Goal: Check status

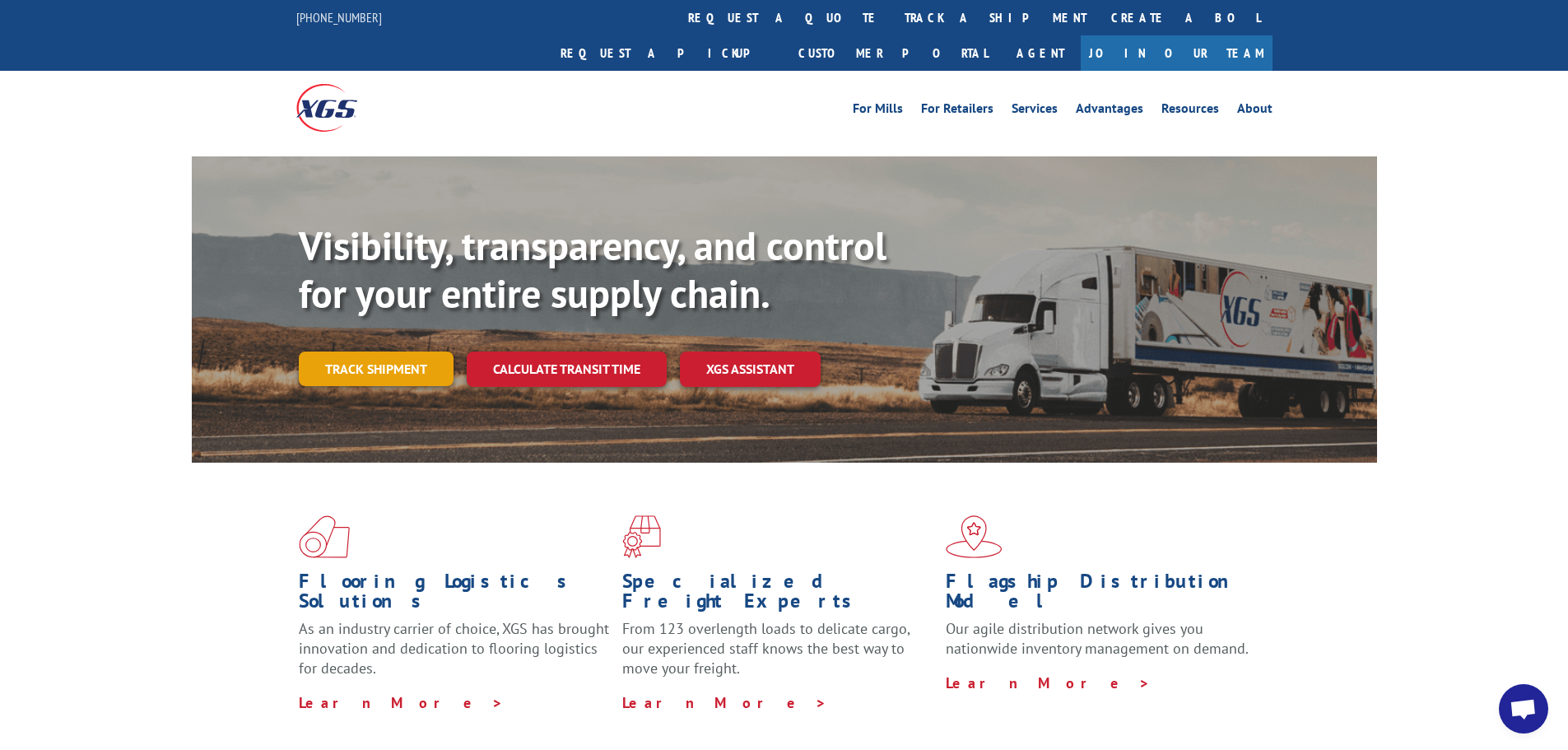
click at [348, 352] on link "Track shipment" at bounding box center [376, 369] width 155 height 35
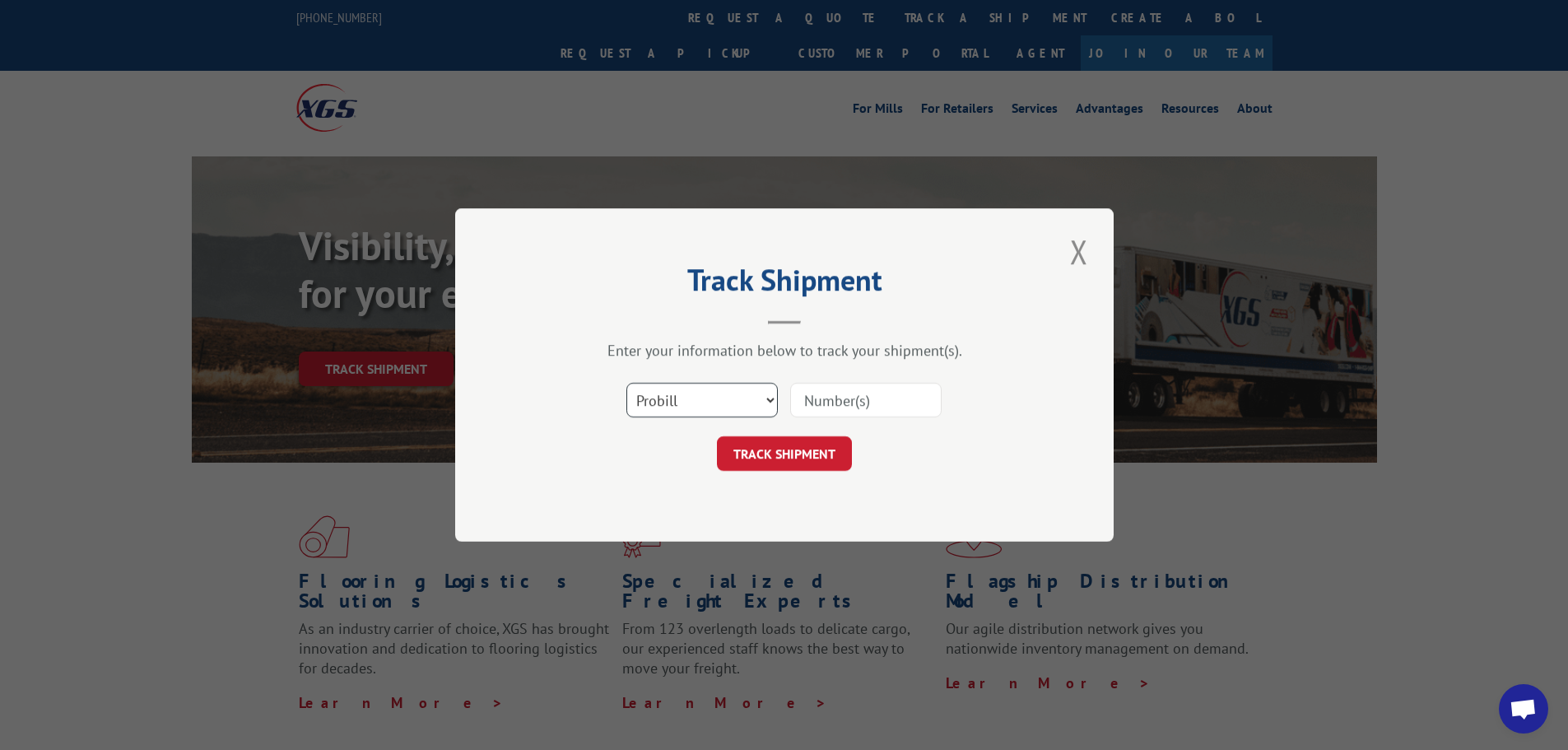
click at [768, 399] on select "Select category... Probill BOL PO" at bounding box center [702, 400] width 152 height 35
select select "bol"
click at [627, 382] on select "Select category... Probill BOL PO" at bounding box center [702, 400] width 152 height 35
click at [805, 402] on input at bounding box center [866, 400] width 152 height 35
drag, startPoint x: 898, startPoint y: 398, endPoint x: 812, endPoint y: 393, distance: 86.1
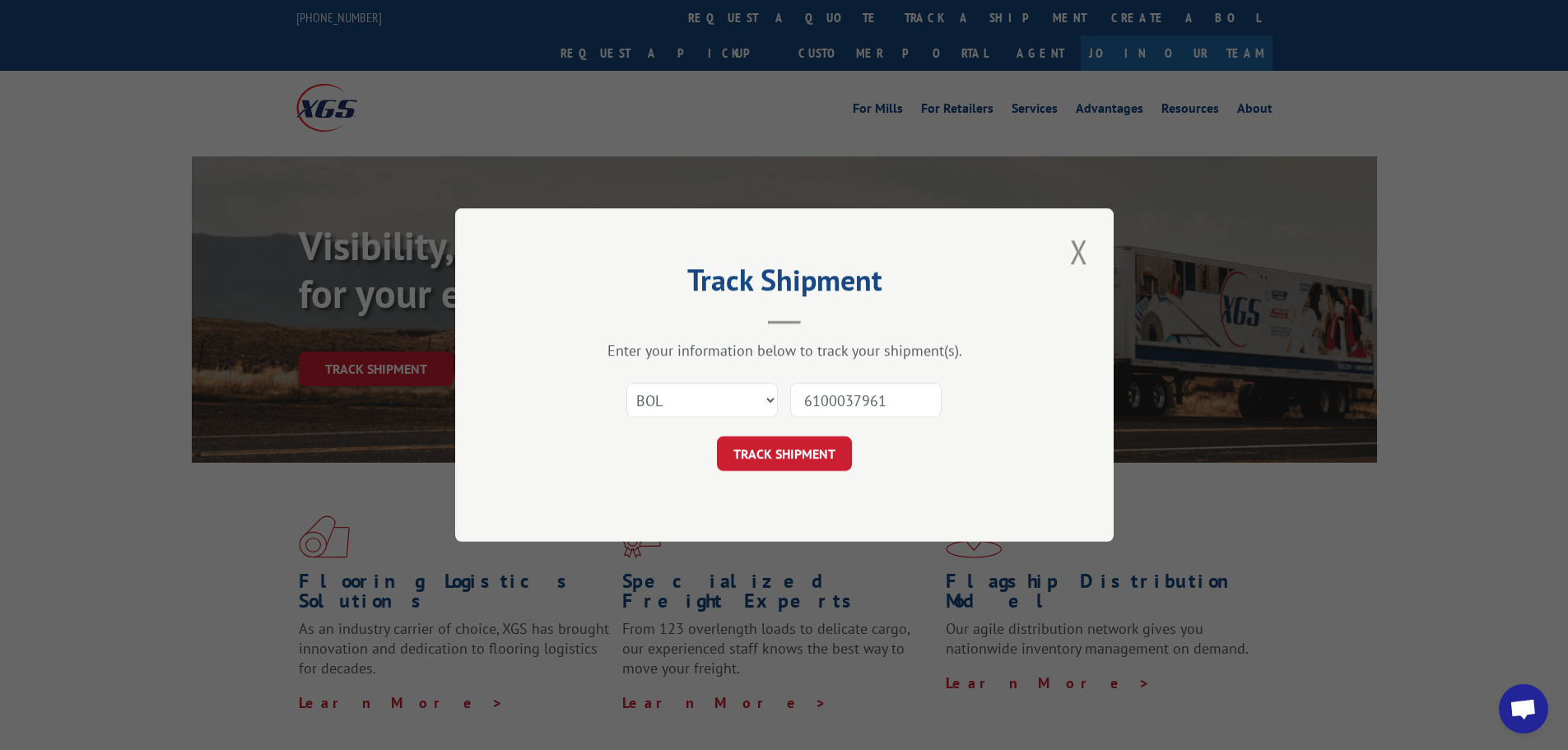
click at [803, 396] on input "6100037961" at bounding box center [866, 400] width 152 height 35
type input "6100041853"
click button "TRACK SHIPMENT" at bounding box center [784, 454] width 135 height 35
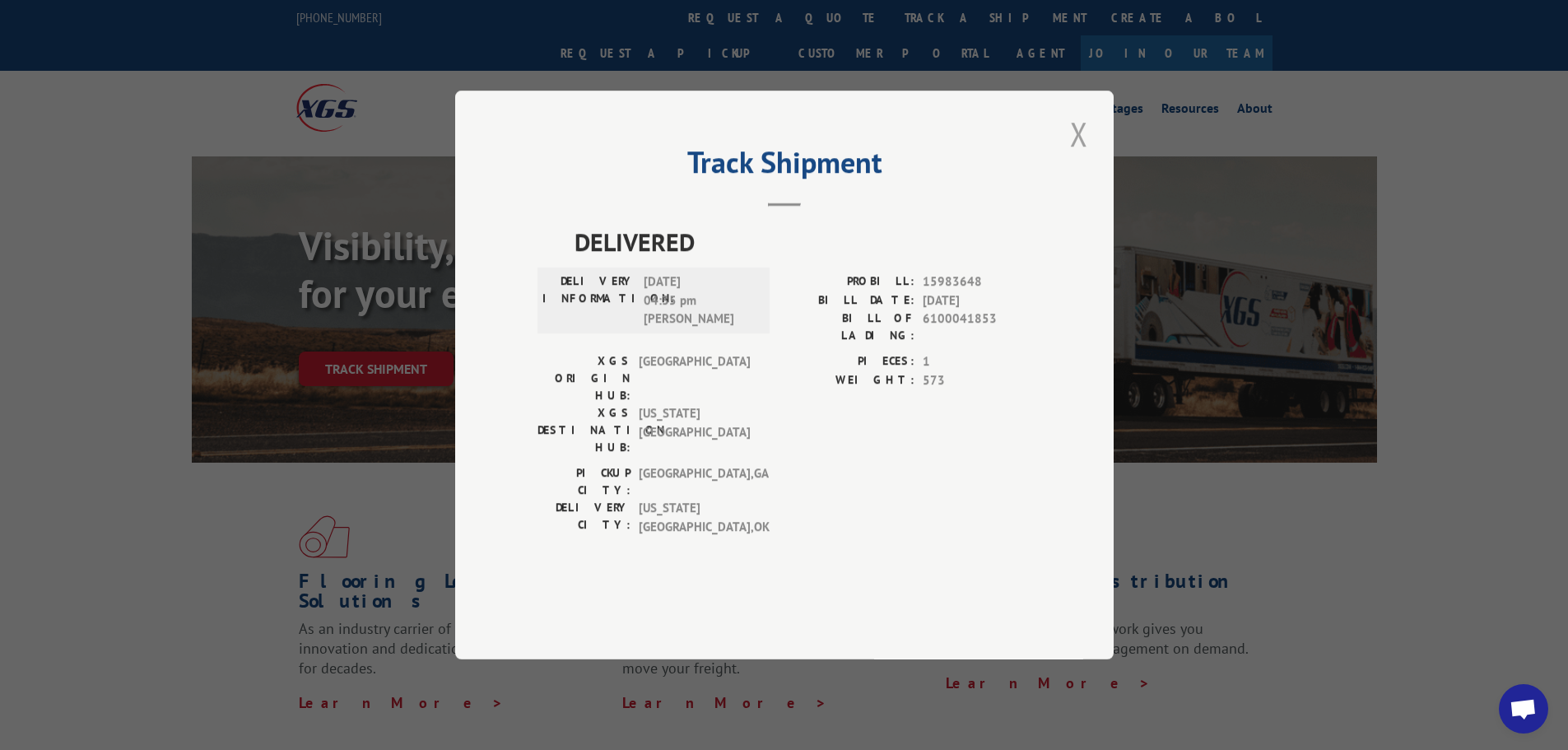
click at [1078, 156] on button "Close modal" at bounding box center [1080, 133] width 28 height 46
